Goal: Check status: Check status

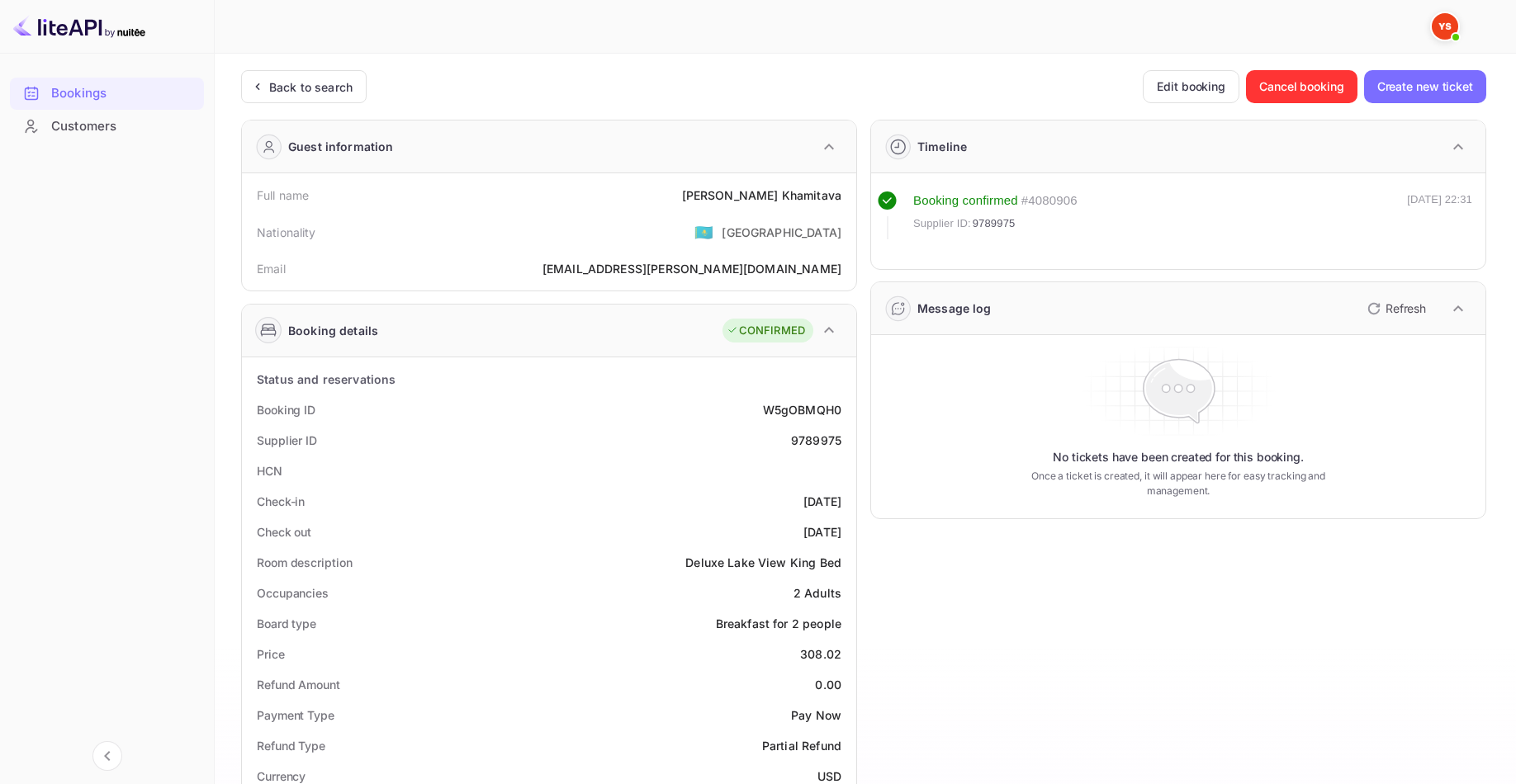
click at [266, 66] on div "Unsaved Changes Ticket Affiliate URL [URL][DOMAIN_NAME] Business partner name N…" at bounding box center [855, 682] width 1281 height 1256
click at [266, 75] on div "Back to search" at bounding box center [304, 86] width 126 height 33
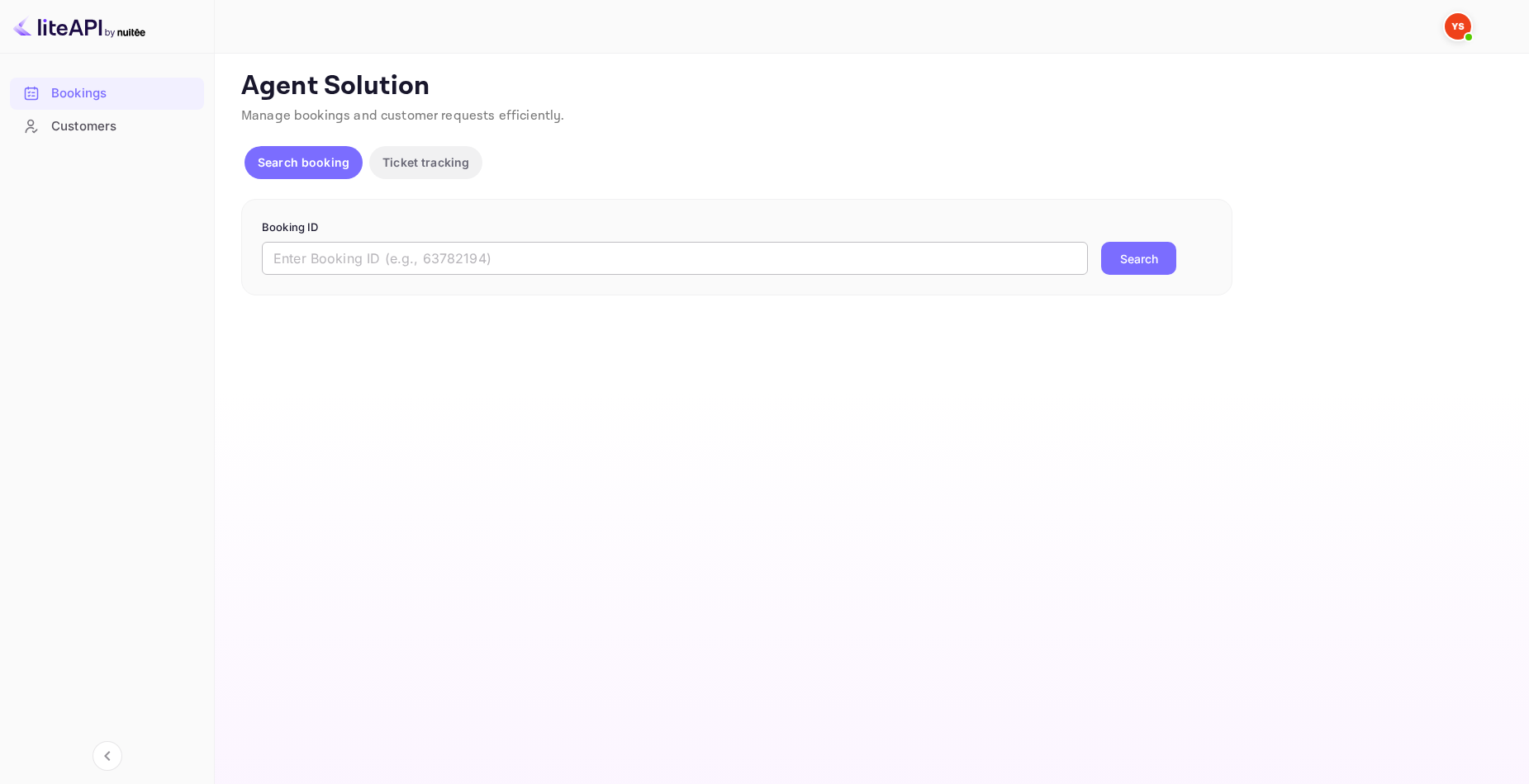
click at [598, 259] on input "text" at bounding box center [675, 259] width 826 height 33
paste input "7825253"
type input "7825253"
click at [1151, 256] on button "Search" at bounding box center [1139, 259] width 75 height 33
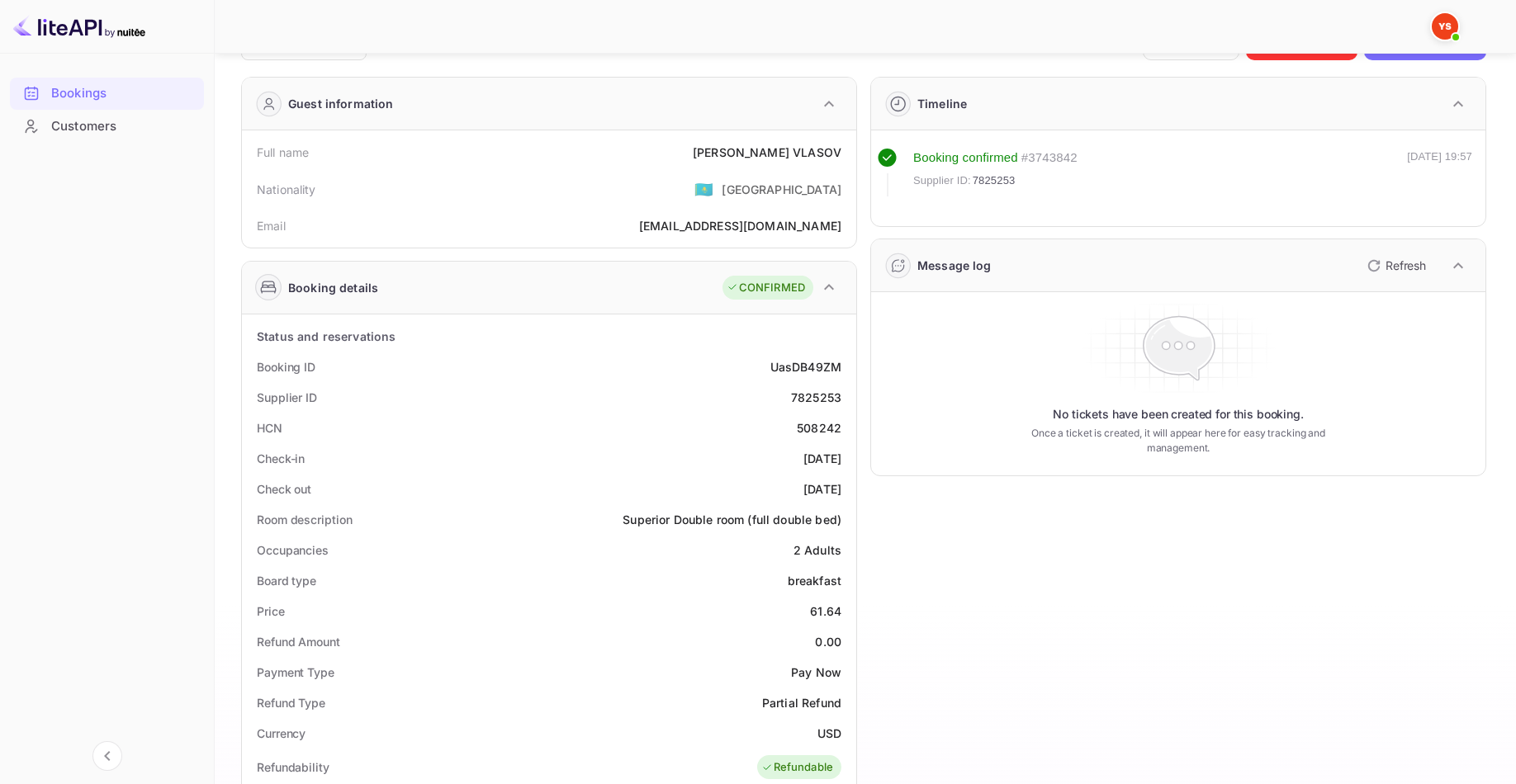
scroll to position [220, 0]
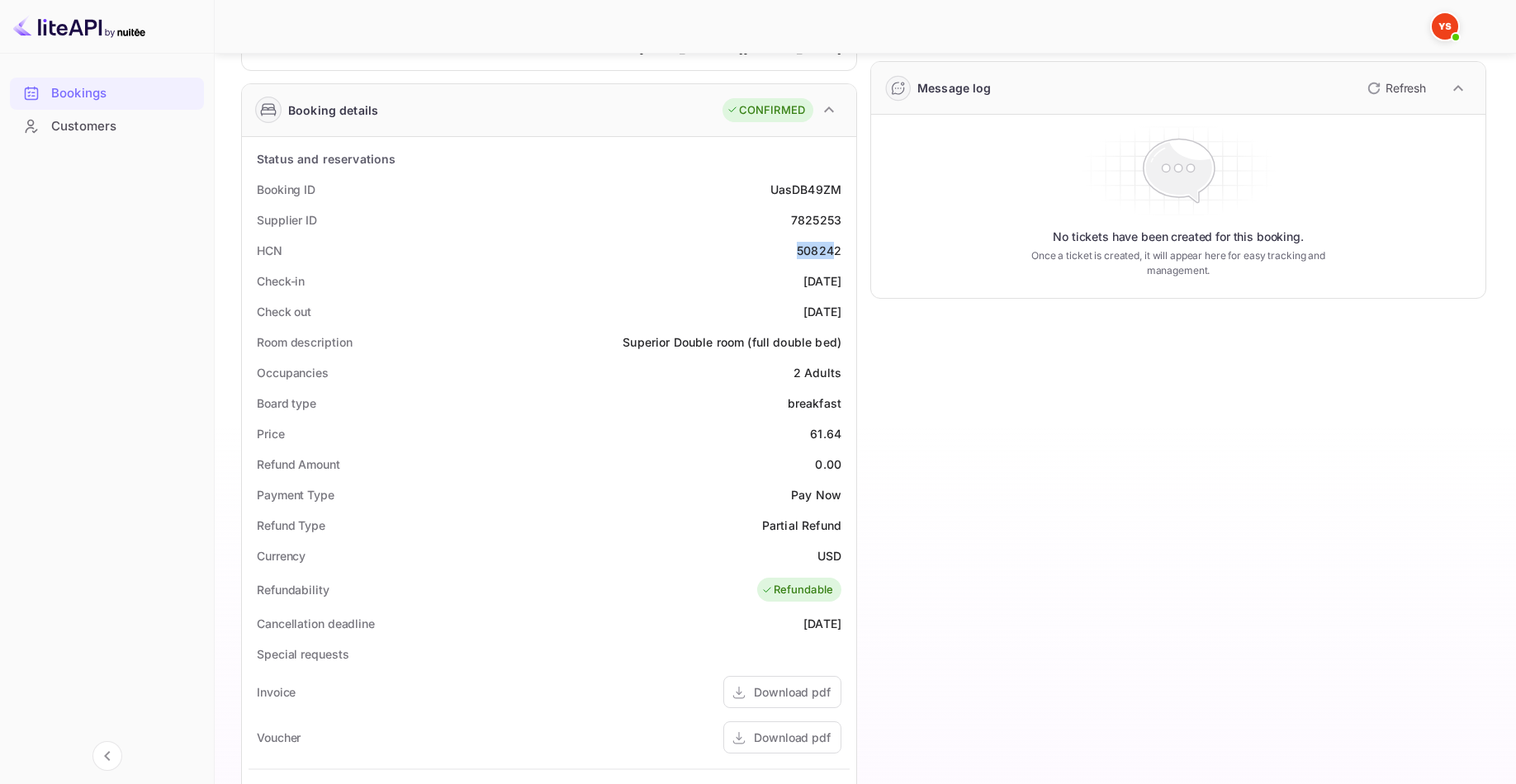
drag, startPoint x: 792, startPoint y: 258, endPoint x: 837, endPoint y: 255, distance: 45.1
click at [837, 255] on div "HCN 508242" at bounding box center [549, 250] width 601 height 31
